Goal: Use online tool/utility

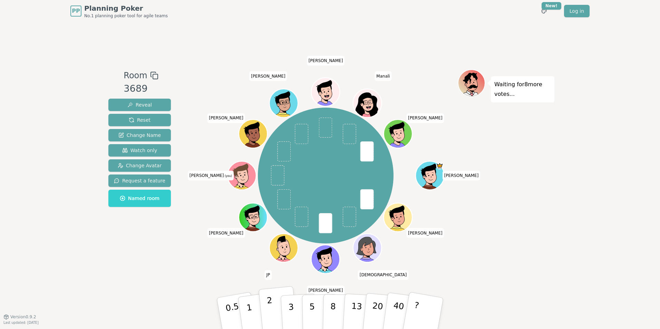
click at [275, 304] on button "2" at bounding box center [278, 314] width 39 height 55
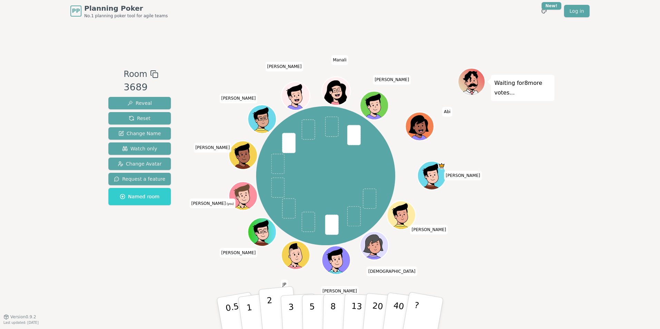
click at [277, 308] on button "2" at bounding box center [278, 314] width 39 height 55
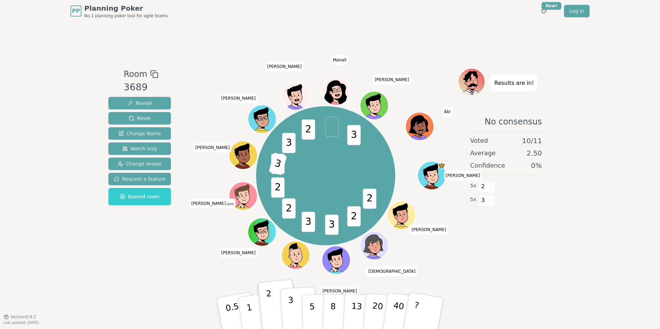
click at [291, 309] on p "3" at bounding box center [292, 315] width 8 height 38
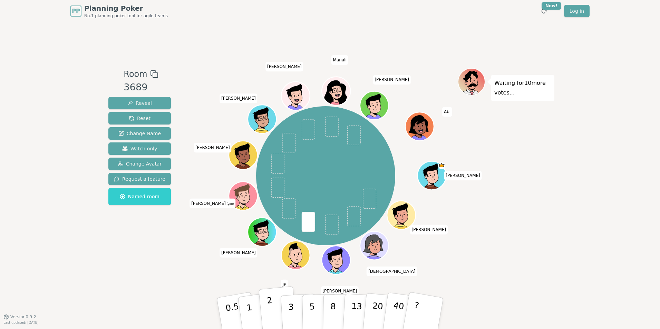
click at [275, 309] on button "2" at bounding box center [278, 314] width 39 height 55
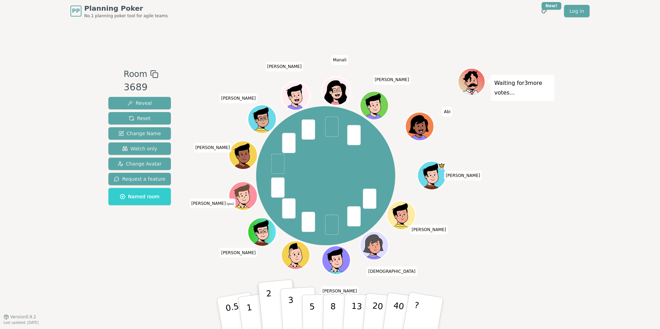
click at [295, 309] on button "3" at bounding box center [299, 314] width 38 height 54
click at [271, 312] on p "2" at bounding box center [271, 315] width 9 height 38
click at [291, 311] on p "3" at bounding box center [292, 315] width 8 height 38
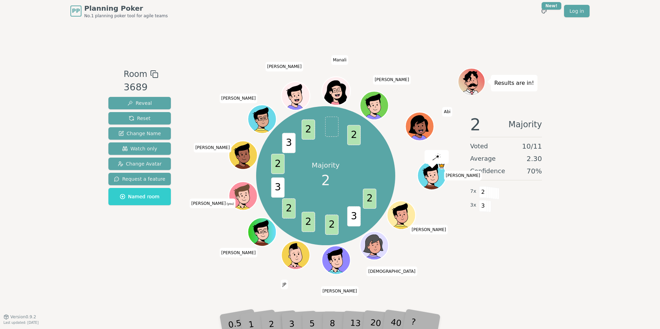
click at [273, 321] on div "2" at bounding box center [278, 314] width 23 height 26
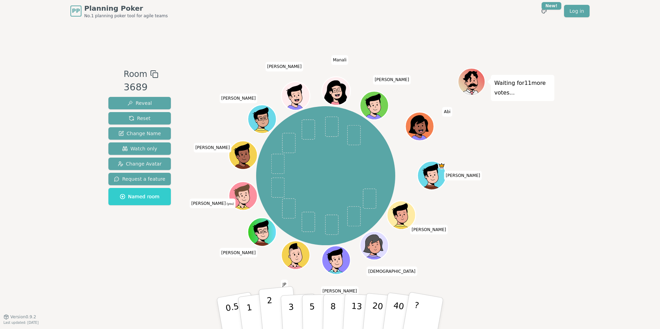
click at [271, 311] on p "2" at bounding box center [271, 315] width 9 height 38
click at [272, 320] on p "2" at bounding box center [271, 315] width 9 height 38
click at [276, 307] on button "2" at bounding box center [278, 314] width 39 height 55
click at [292, 310] on p "3" at bounding box center [292, 315] width 8 height 38
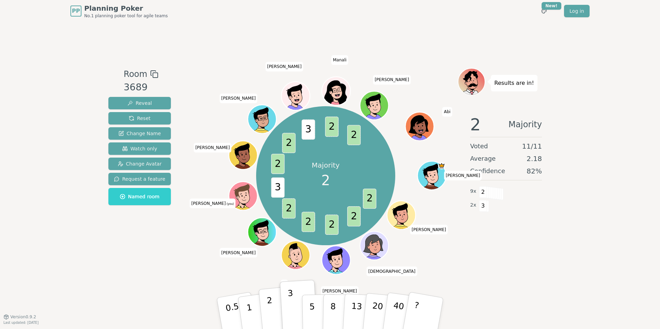
click at [277, 312] on button "2" at bounding box center [278, 314] width 39 height 55
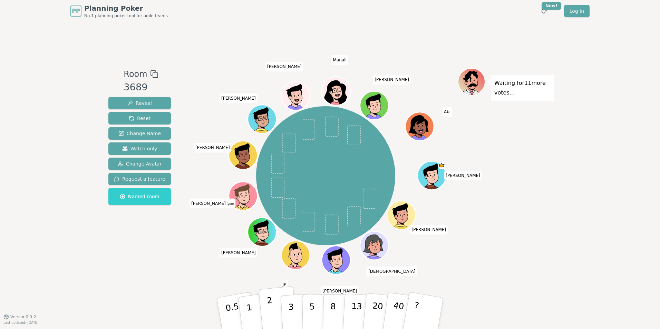
click at [274, 318] on button "2" at bounding box center [278, 314] width 39 height 55
click at [290, 316] on p "3" at bounding box center [292, 315] width 8 height 38
click at [274, 315] on button "2" at bounding box center [278, 314] width 39 height 55
click at [292, 310] on p "3" at bounding box center [292, 315] width 8 height 38
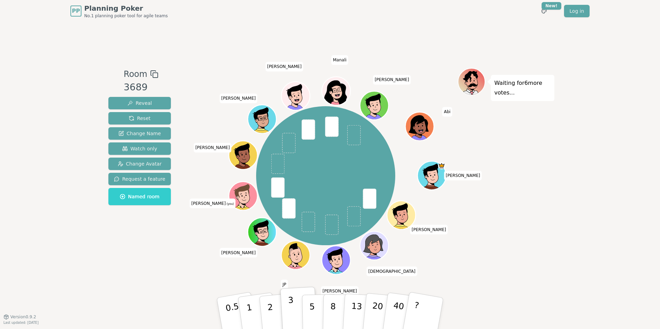
click at [292, 310] on p "3" at bounding box center [292, 315] width 8 height 38
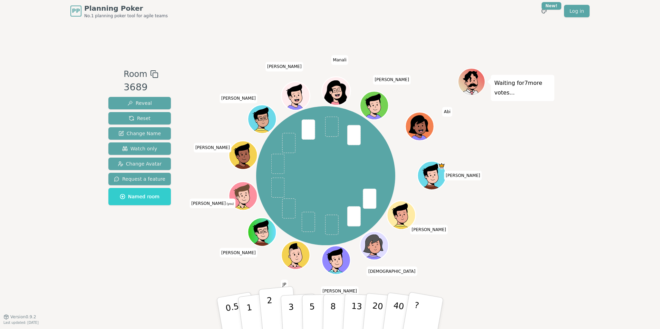
click at [278, 309] on button "2" at bounding box center [278, 314] width 39 height 55
click at [291, 299] on p "3" at bounding box center [292, 315] width 8 height 38
click at [293, 313] on p "3" at bounding box center [292, 315] width 8 height 38
click at [273, 308] on button "2" at bounding box center [278, 314] width 39 height 55
click at [269, 309] on p "2" at bounding box center [271, 315] width 9 height 38
